Goal: Information Seeking & Learning: Learn about a topic

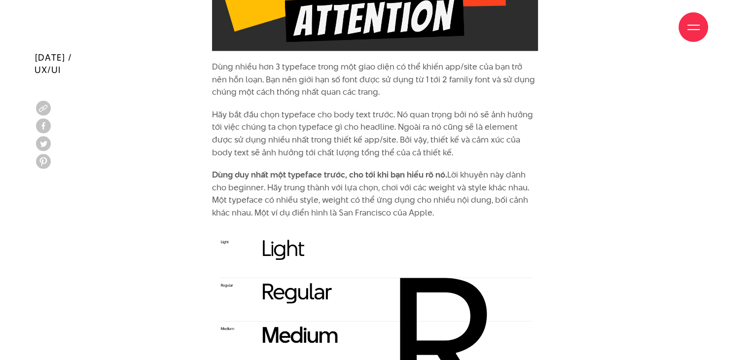
scroll to position [1232, 0]
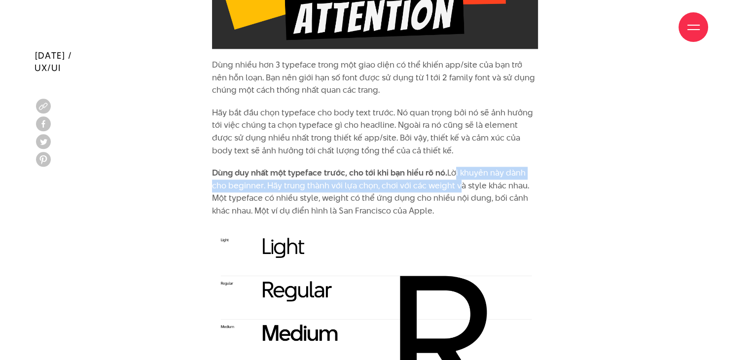
drag, startPoint x: 450, startPoint y: 166, endPoint x: 455, endPoint y: 183, distance: 18.1
click at [455, 183] on p "Dùng duy nhất một typeface trước, cho tới khi bạn hiểu rõ nó. Lời khuyên này dà…" at bounding box center [375, 192] width 326 height 50
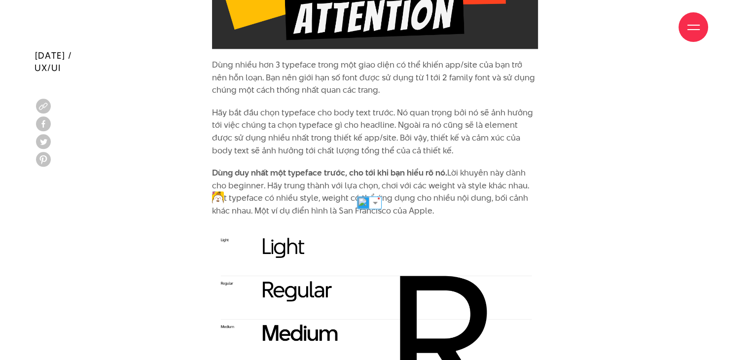
click at [459, 182] on p "Dùng duy nhất một typeface trước, cho tới khi bạn hiểu rõ nó. Lời khuyên này dà…" at bounding box center [375, 192] width 326 height 50
drag, startPoint x: 295, startPoint y: 200, endPoint x: 395, endPoint y: 194, distance: 100.2
click at [395, 194] on p "Dùng duy nhất một typeface trước, cho tới khi bạn hiểu rõ nó. Lời khuyên này dà…" at bounding box center [375, 192] width 326 height 50
click at [409, 196] on p "Dùng duy nhất một typeface trước, cho tới khi bạn hiểu rõ nó. Lời khuyên này dà…" at bounding box center [375, 192] width 326 height 50
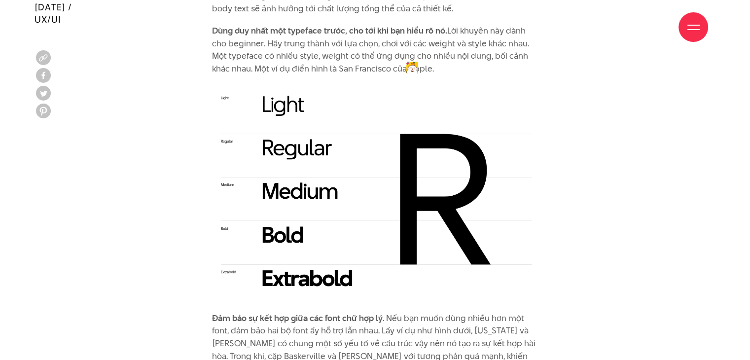
scroll to position [1380, 0]
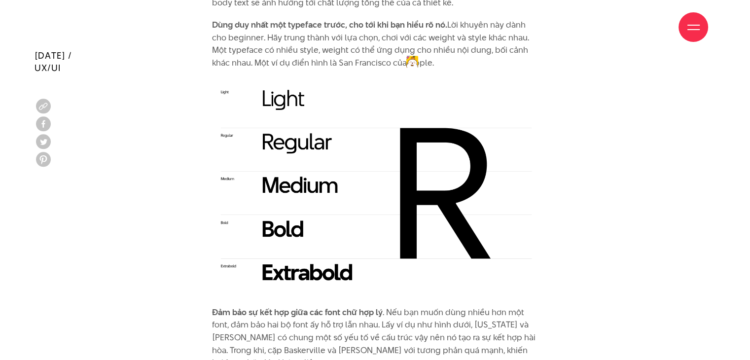
click at [399, 97] on img at bounding box center [375, 187] width 326 height 217
click at [529, 49] on div "Giới thiệu Dự án Dịch vụ Góc nhìn Liên hệ" at bounding box center [375, 27] width 666 height 54
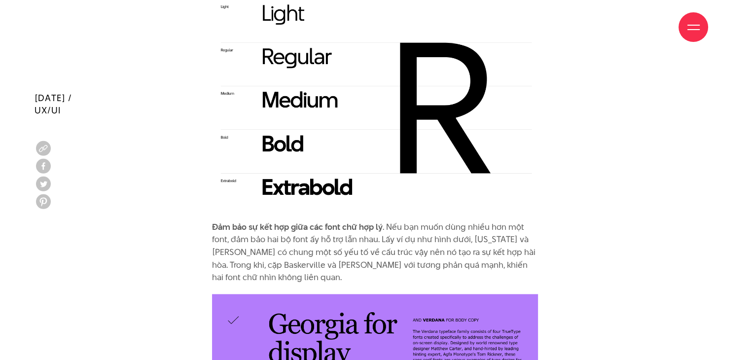
scroll to position [1528, 0]
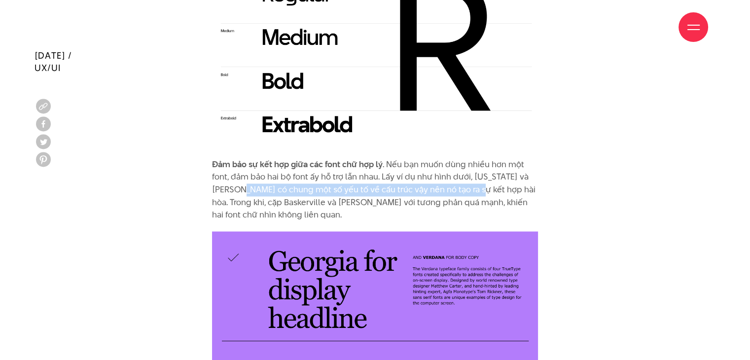
drag, startPoint x: 253, startPoint y: 190, endPoint x: 487, endPoint y: 185, distance: 234.7
click at [487, 185] on p "Đảm bảo sự kết hợp giữa các font chữ hợp lý . Nếu bạn muốn dùng nhiều hơn một f…" at bounding box center [375, 189] width 326 height 63
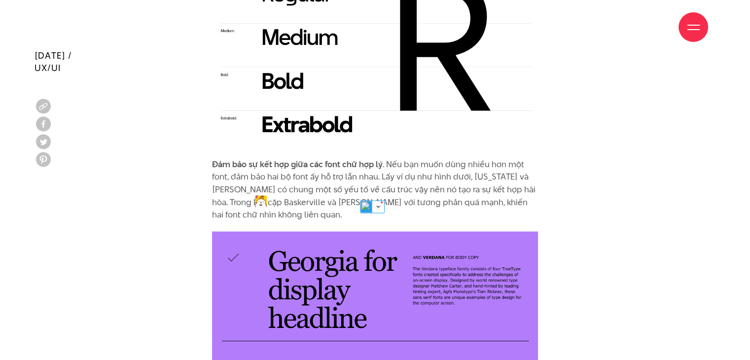
click at [494, 201] on p "Đảm bảo sự kết hợp giữa các font chữ hợp lý . Nếu bạn muốn dùng nhiều hơn một f…" at bounding box center [375, 189] width 326 height 63
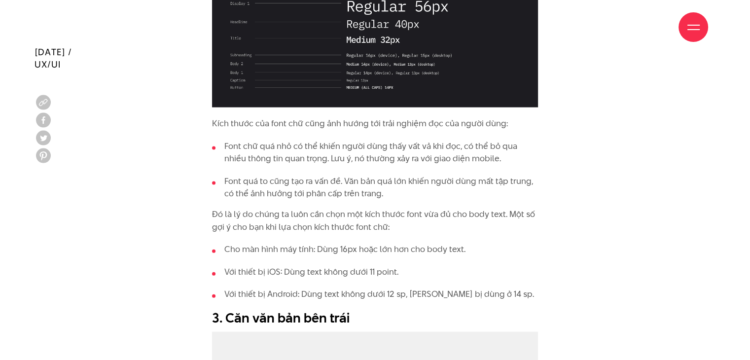
scroll to position [2119, 0]
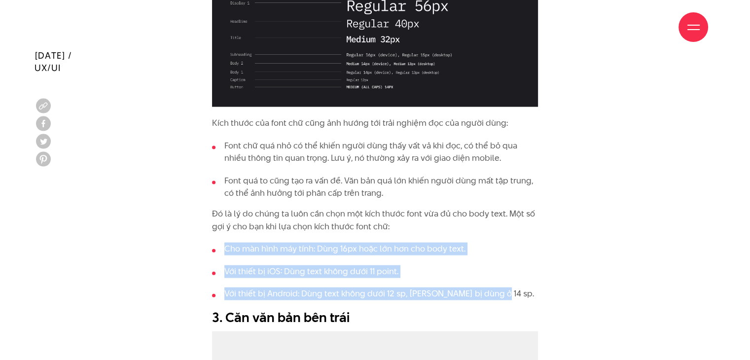
drag, startPoint x: 229, startPoint y: 250, endPoint x: 496, endPoint y: 294, distance: 271.1
click at [496, 294] on ul "Cho màn hình máy tính: Dùng 16px hoặc lớn hơn cho body text. Với thiết bị iOS: …" at bounding box center [375, 271] width 326 height 58
copy ul "Cho màn hình máy tính: Dùng 16px hoặc lớn hơn cho body text. Với thiết bị iOS: …"
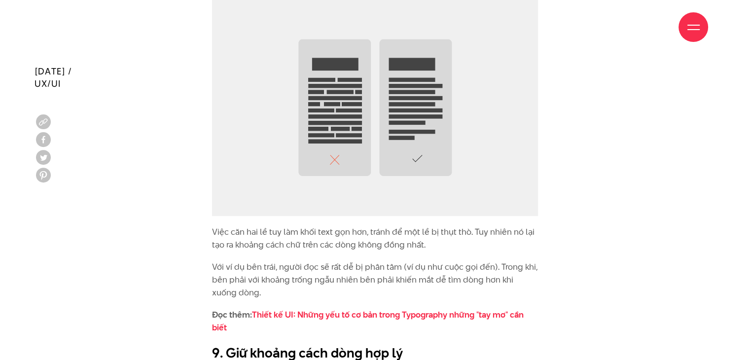
scroll to position [4288, 0]
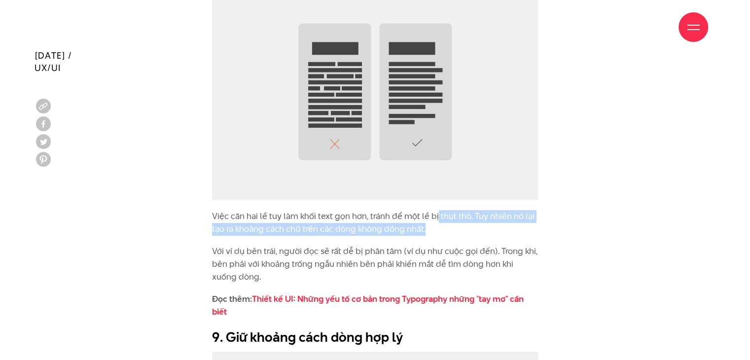
drag, startPoint x: 451, startPoint y: 228, endPoint x: 436, endPoint y: 219, distance: 18.1
click at [436, 219] on p "Việc căn hai lề tuy làm khối text gọn hơn, tránh để một lề bị thụt thò. Tuy nhi…" at bounding box center [375, 222] width 326 height 25
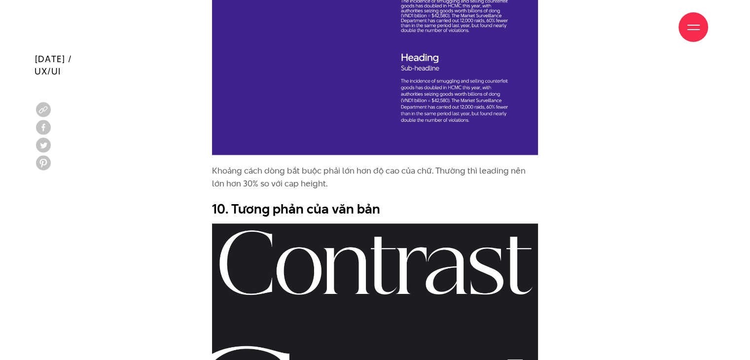
scroll to position [5027, 0]
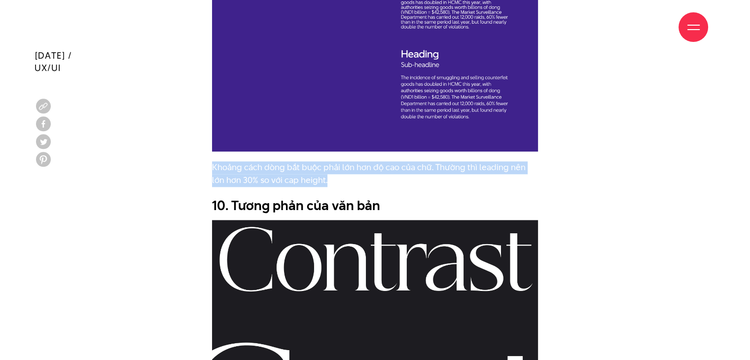
drag, startPoint x: 198, startPoint y: 161, endPoint x: 318, endPoint y: 182, distance: 122.6
copy p "Khoảng cách dòng bắt buộc phải lớn hơn độ cao của chữ. Thường thì leading nên l…"
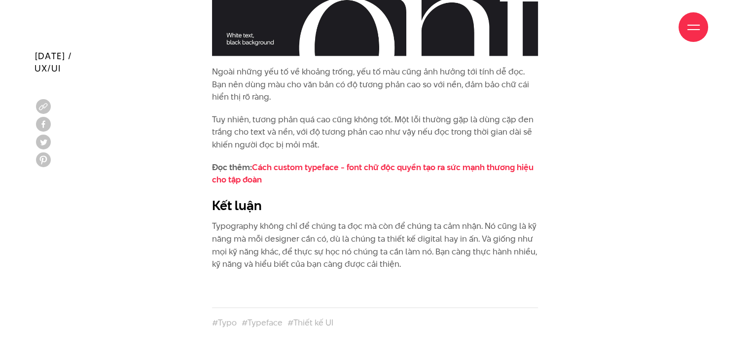
scroll to position [5520, 0]
